Goal: Information Seeking & Learning: Learn about a topic

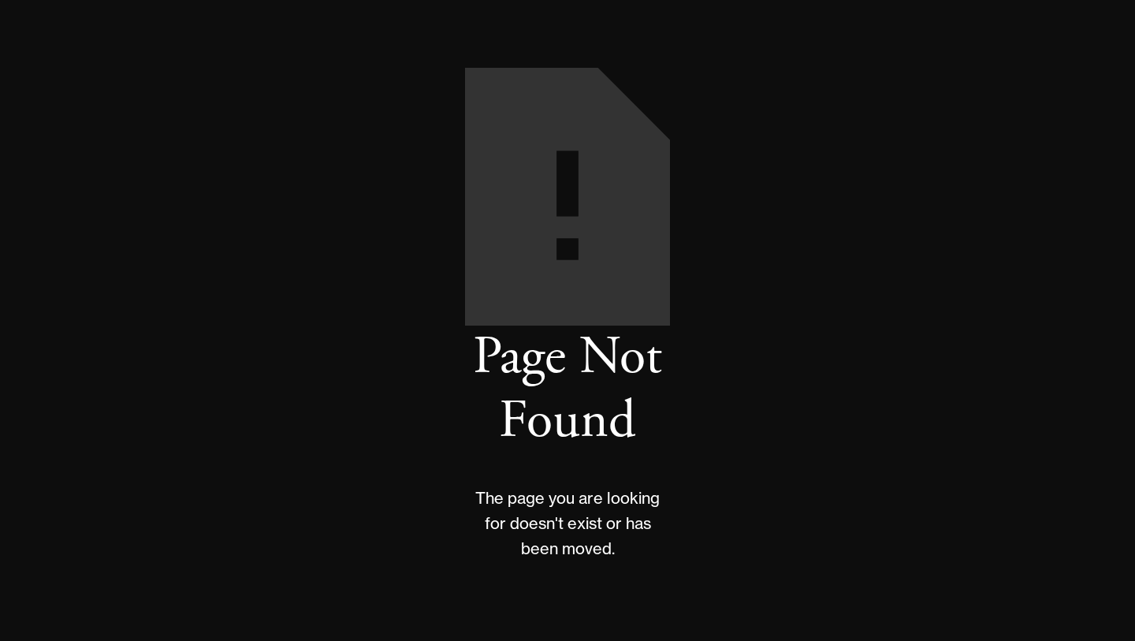
scroll to position [79, 0]
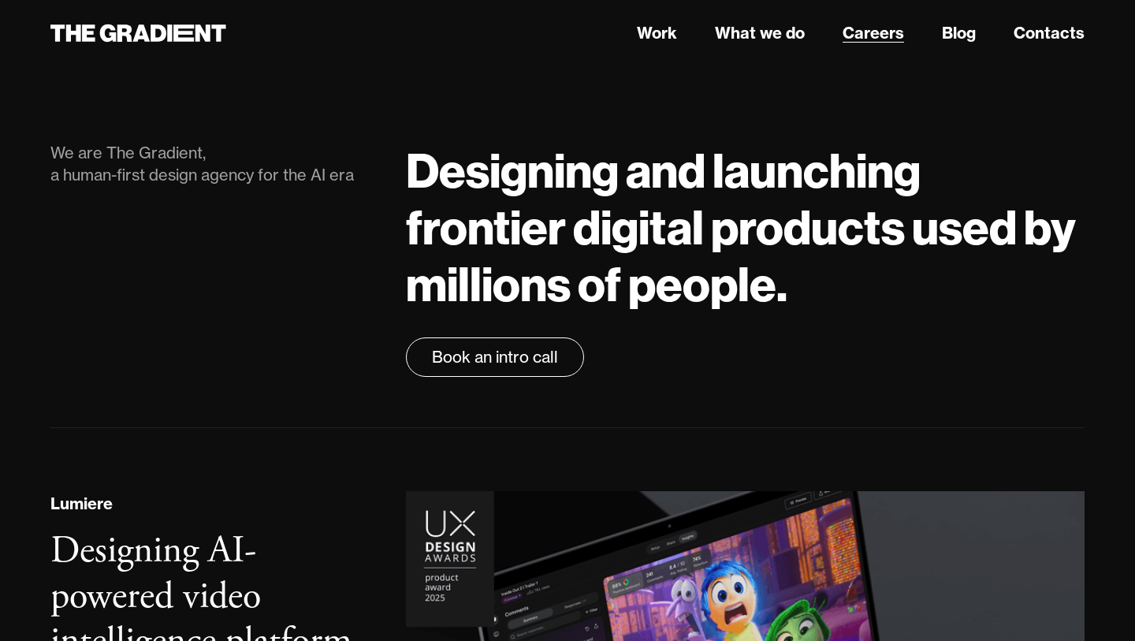
click at [877, 32] on link "Careers" at bounding box center [873, 33] width 61 height 24
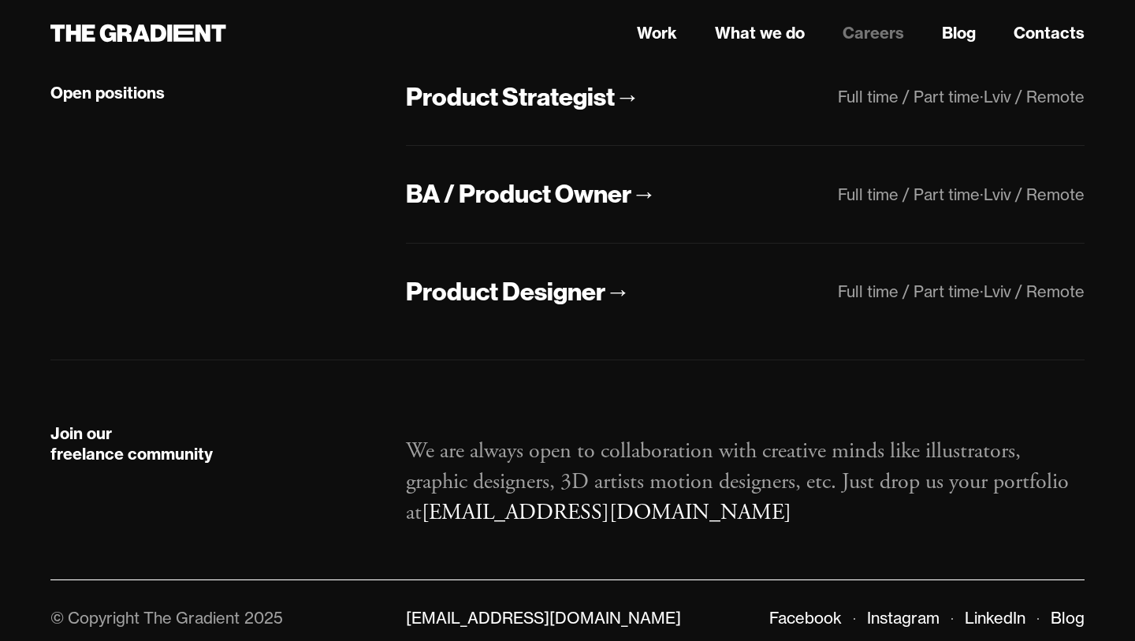
scroll to position [437, 0]
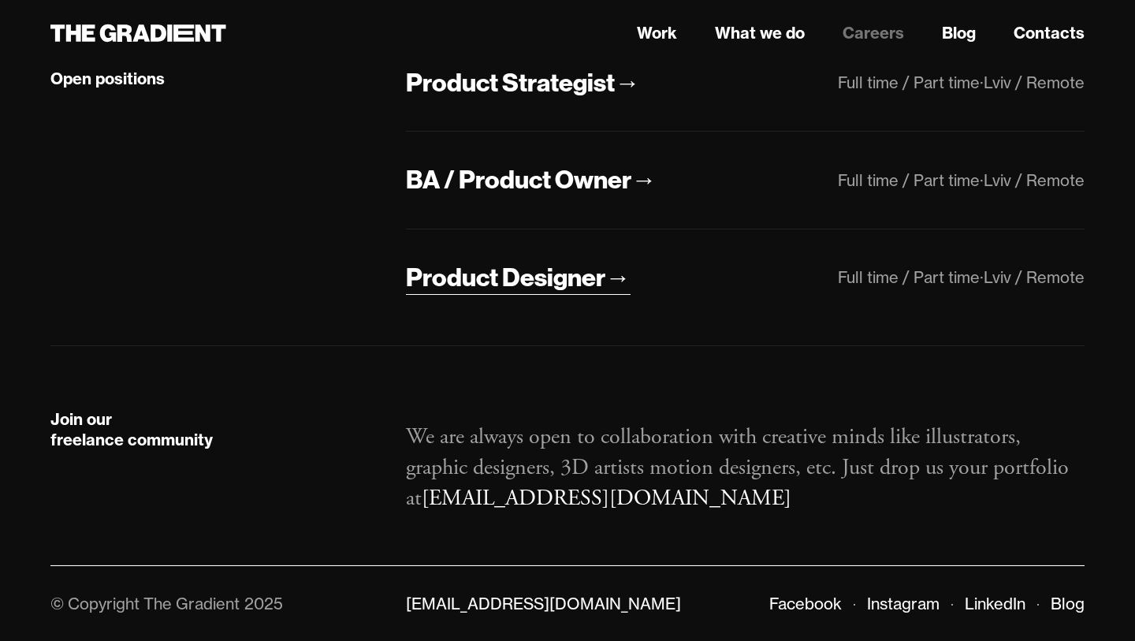
click at [551, 278] on div "Product Designer" at bounding box center [505, 277] width 199 height 33
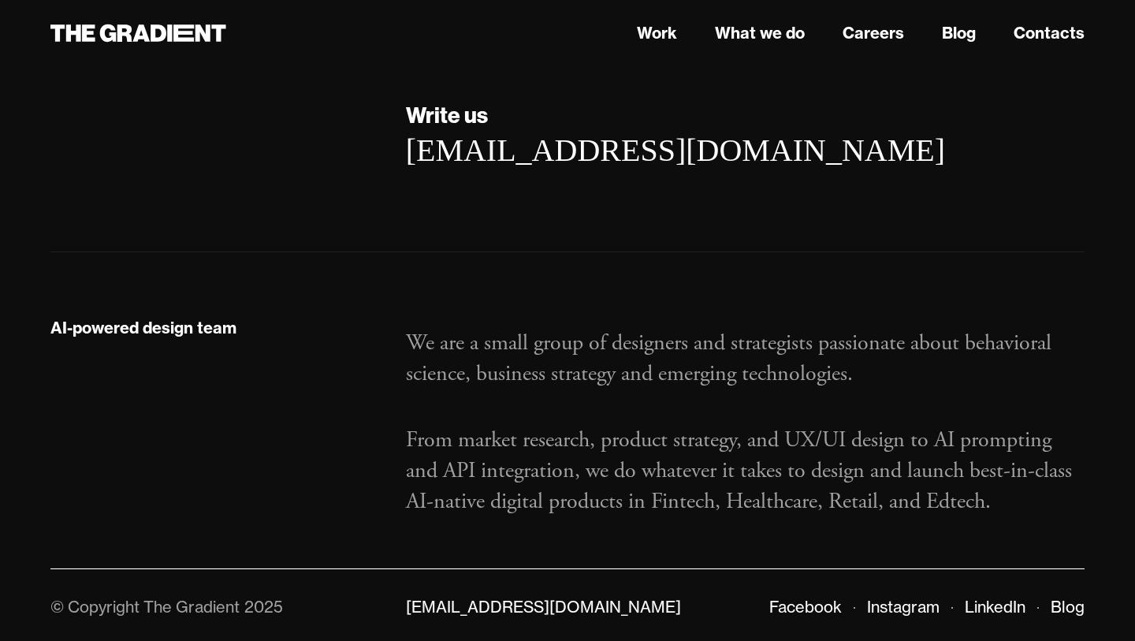
scroll to position [2722, 0]
